Goal: Check status: Check status

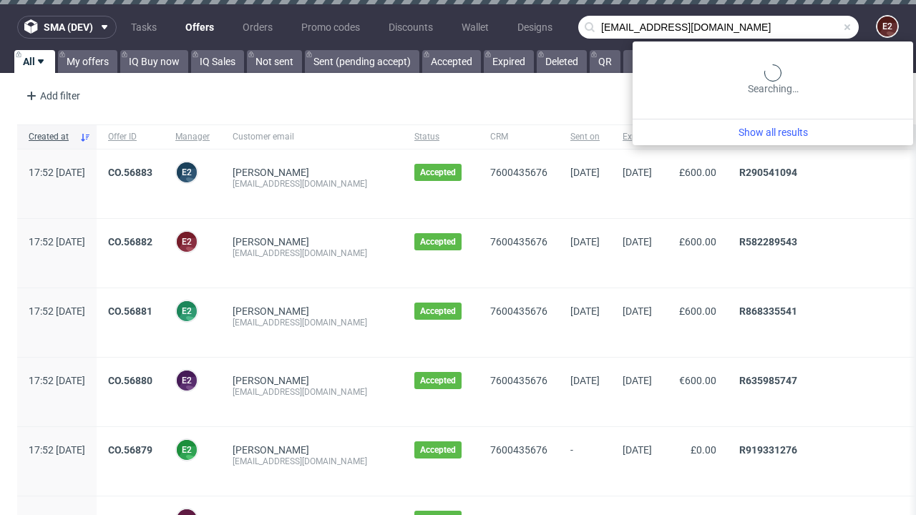
type input "[EMAIL_ADDRESS][DOMAIN_NAME]"
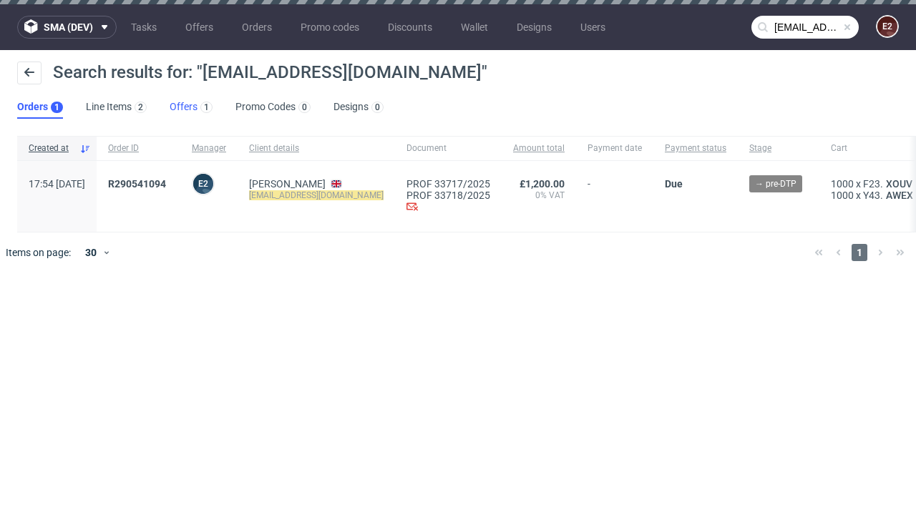
click at [191, 107] on link "Offers 1" at bounding box center [191, 107] width 43 height 23
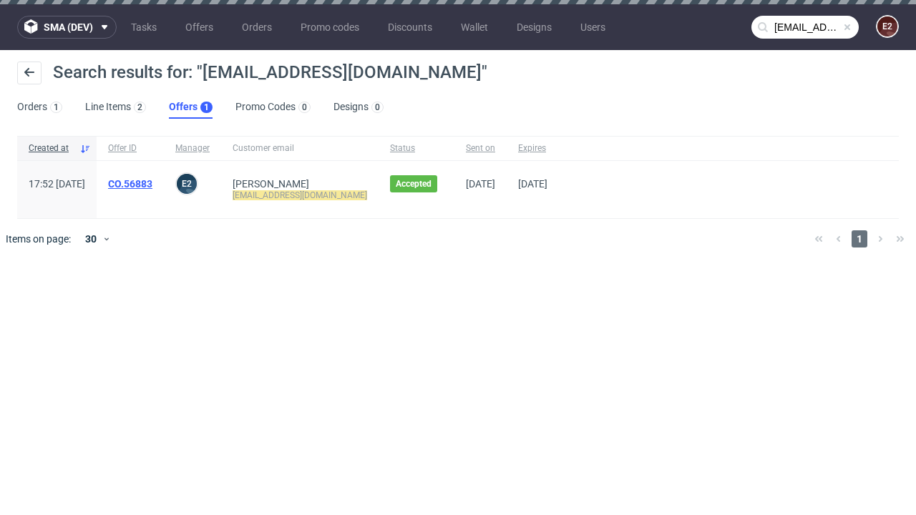
click at [152, 184] on link "CO.56883" at bounding box center [130, 183] width 44 height 11
